Goal: Find specific page/section: Find specific page/section

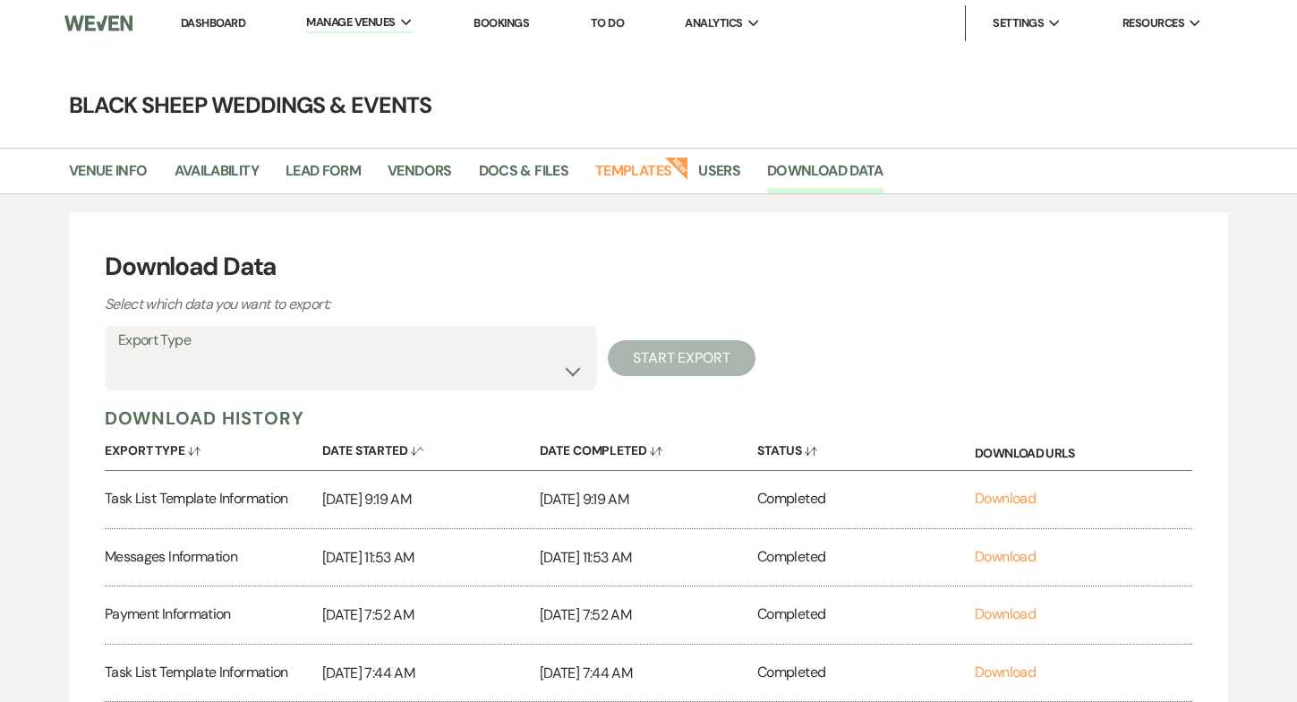
click at [218, 21] on link "Dashboard" at bounding box center [213, 22] width 64 height 15
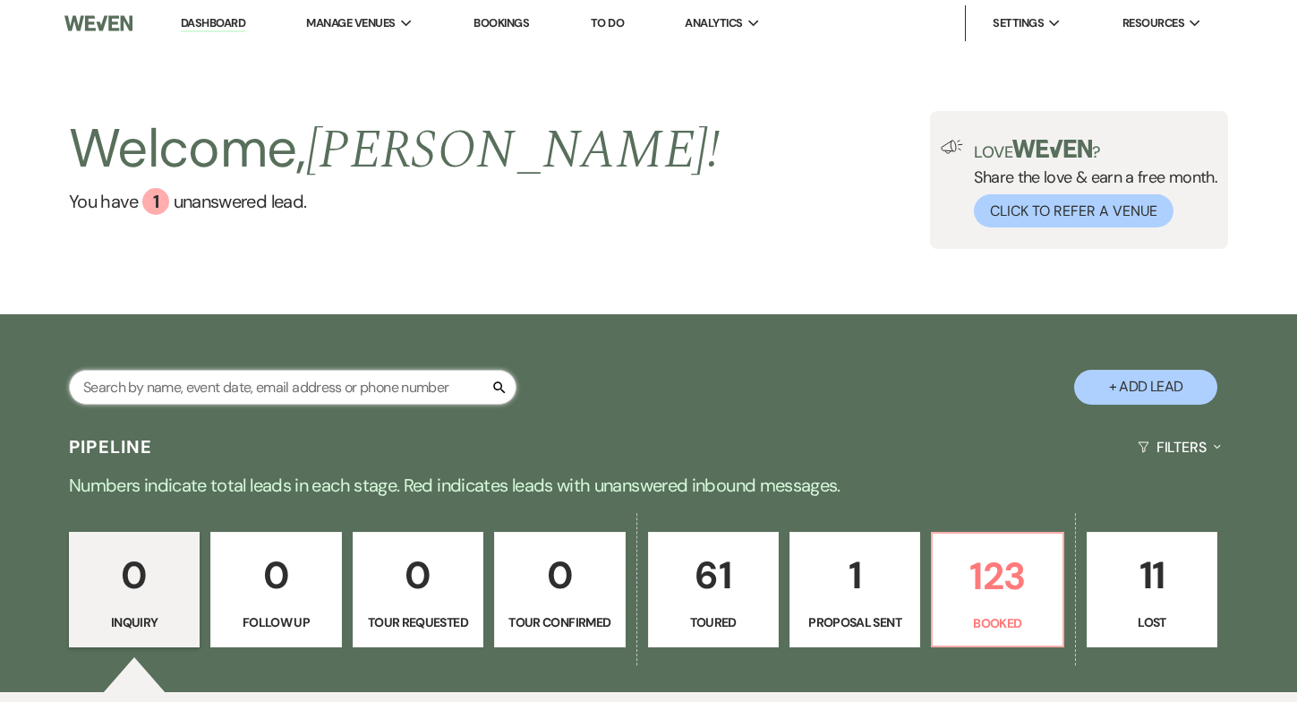
click at [138, 401] on input "text" at bounding box center [292, 387] width 447 height 35
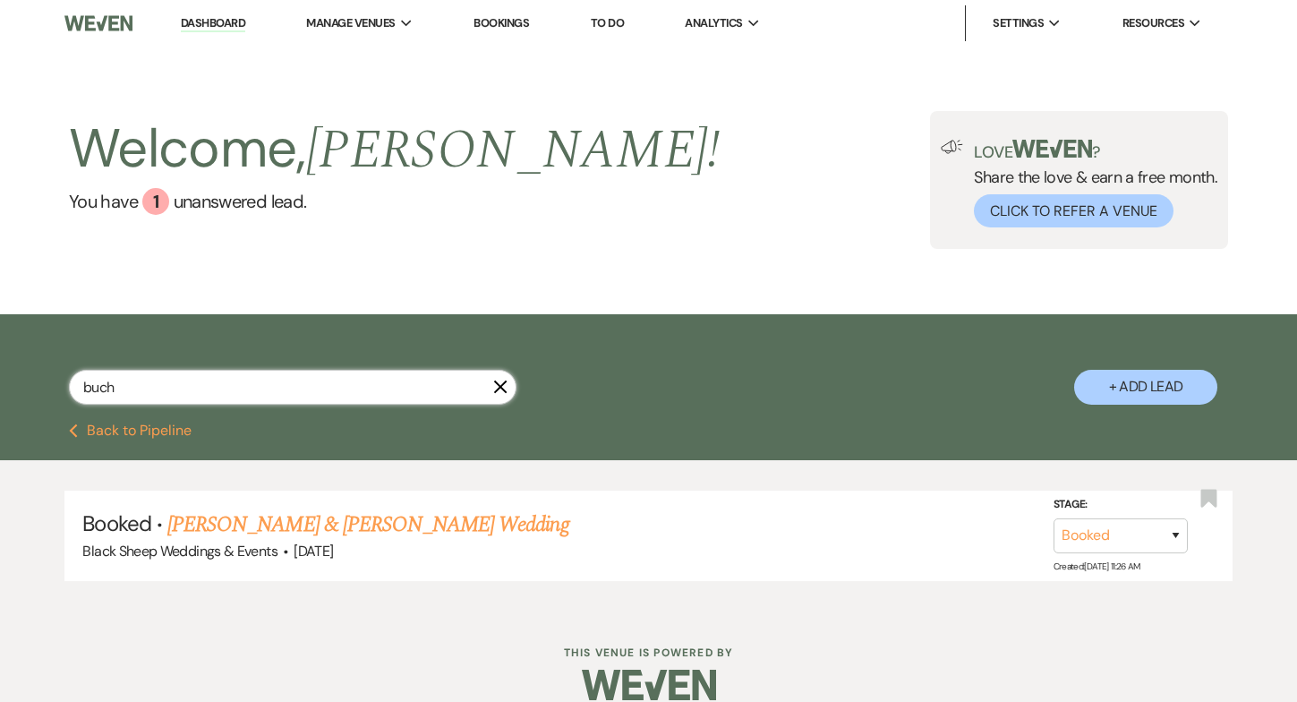
type input "buch"
